Goal: Check status

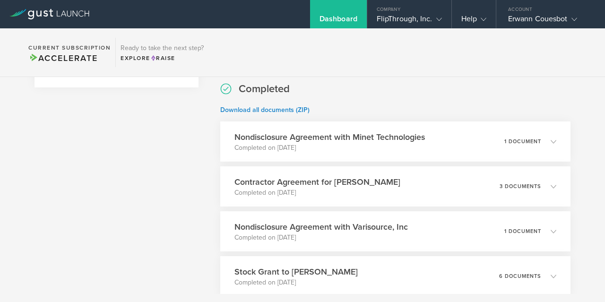
scroll to position [240, 0]
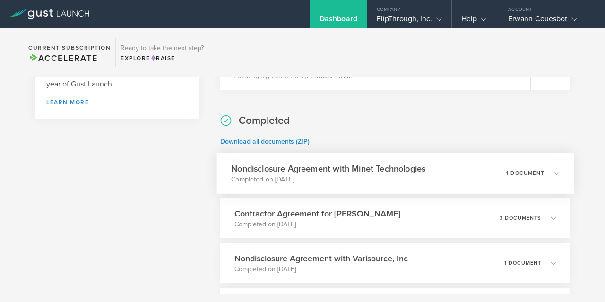
click at [464, 176] on div "Nondisclosure Agreement with Minet Technologies Completed on [DATE] 1 document" at bounding box center [395, 173] width 357 height 41
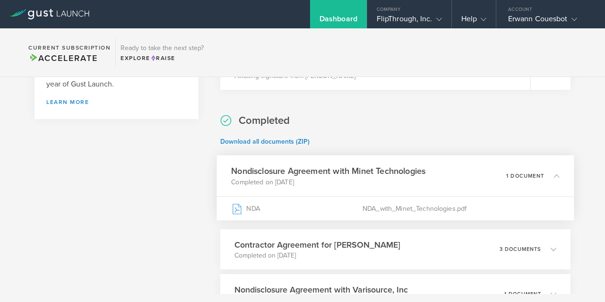
click at [464, 176] on div "Nondisclosure Agreement with Minet Technologies Completed on [DATE] 1 document" at bounding box center [395, 175] width 357 height 41
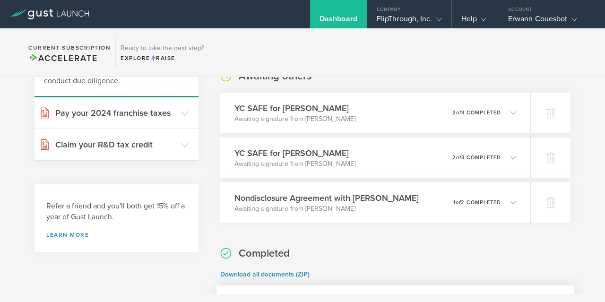
scroll to position [106, 0]
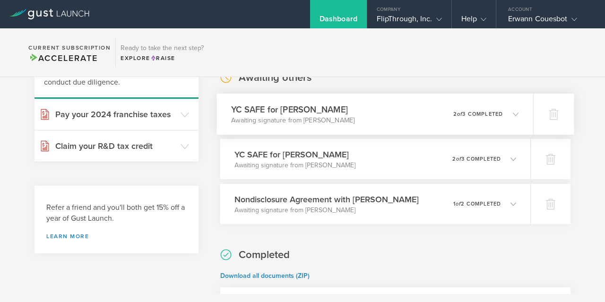
click at [479, 118] on div "0 undeliverable 2 of 3 completed" at bounding box center [485, 114] width 65 height 16
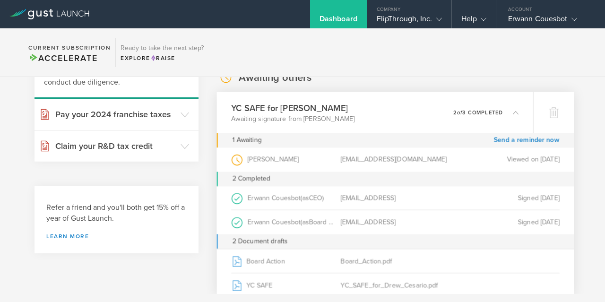
click at [479, 118] on div "0 undeliverable 2 of 3 completed" at bounding box center [485, 112] width 65 height 16
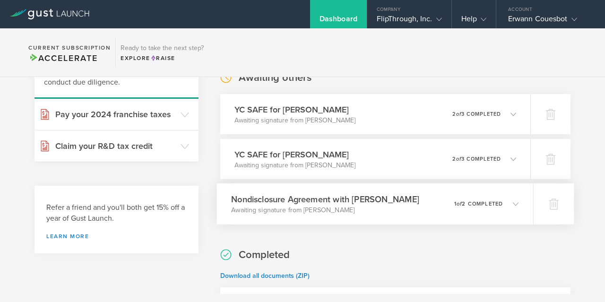
click at [485, 196] on div "Nondisclosure Agreement with [PERSON_NAME] Awaiting signature from [PERSON_NAME…" at bounding box center [375, 203] width 316 height 41
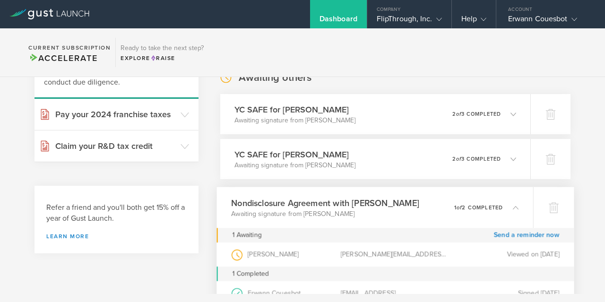
click at [485, 196] on div "Nondisclosure Agreement with [PERSON_NAME] Awaiting signature from [PERSON_NAME…" at bounding box center [375, 207] width 316 height 41
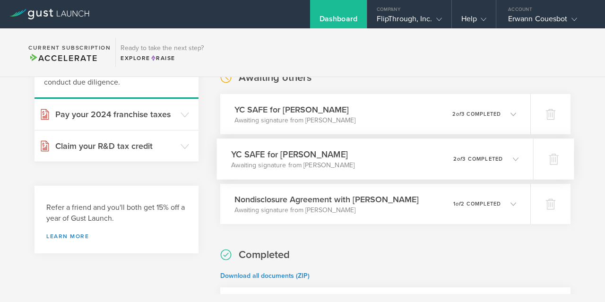
click at [481, 168] on div "YC SAFE for [PERSON_NAME] Awaiting signature from [PERSON_NAME] 0 undeliverable…" at bounding box center [375, 158] width 316 height 41
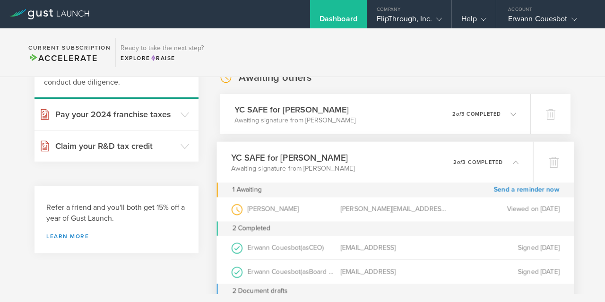
click at [481, 168] on div "0 undeliverable 2 of 3 completed" at bounding box center [485, 162] width 65 height 16
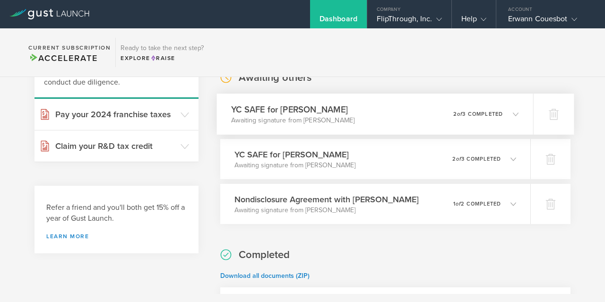
click at [462, 103] on div "YC SAFE for [PERSON_NAME] Awaiting signature from [PERSON_NAME] 0 undeliverable…" at bounding box center [375, 114] width 316 height 41
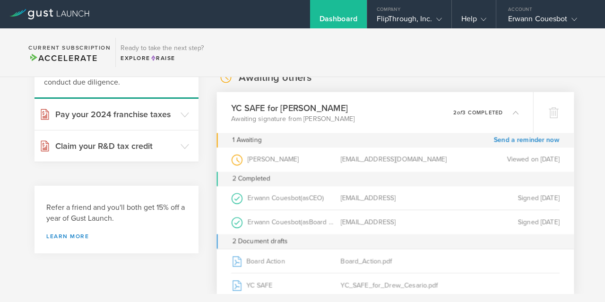
click at [462, 103] on div "YC SAFE for [PERSON_NAME] Awaiting signature from [PERSON_NAME] 0 undeliverable…" at bounding box center [375, 112] width 316 height 41
